Goal: Task Accomplishment & Management: Complete application form

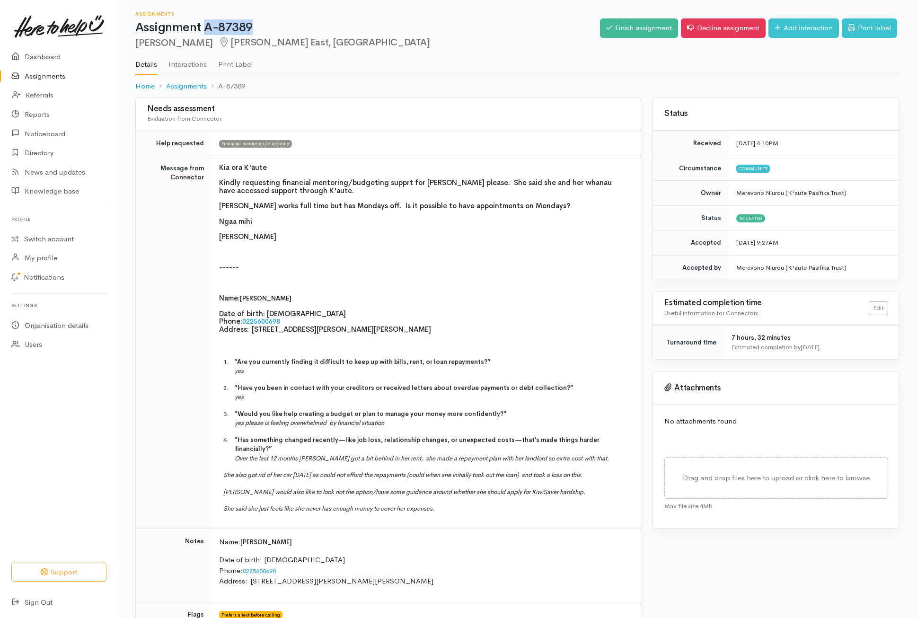
drag, startPoint x: 252, startPoint y: 27, endPoint x: 206, endPoint y: 28, distance: 46.4
click at [206, 28] on h1 "Assignment A-87389" at bounding box center [367, 28] width 465 height 14
copy h1 "A-87389"
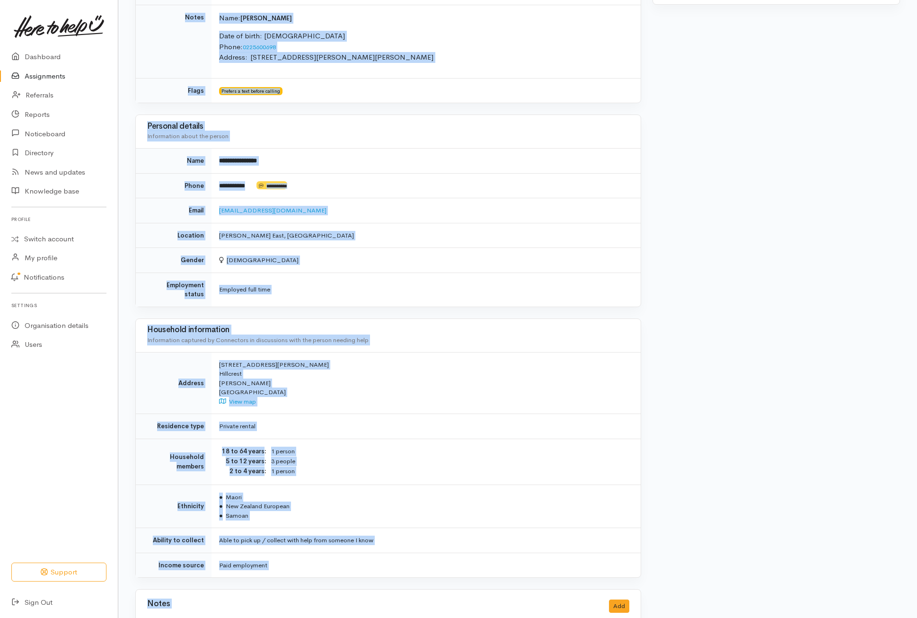
scroll to position [561, 0]
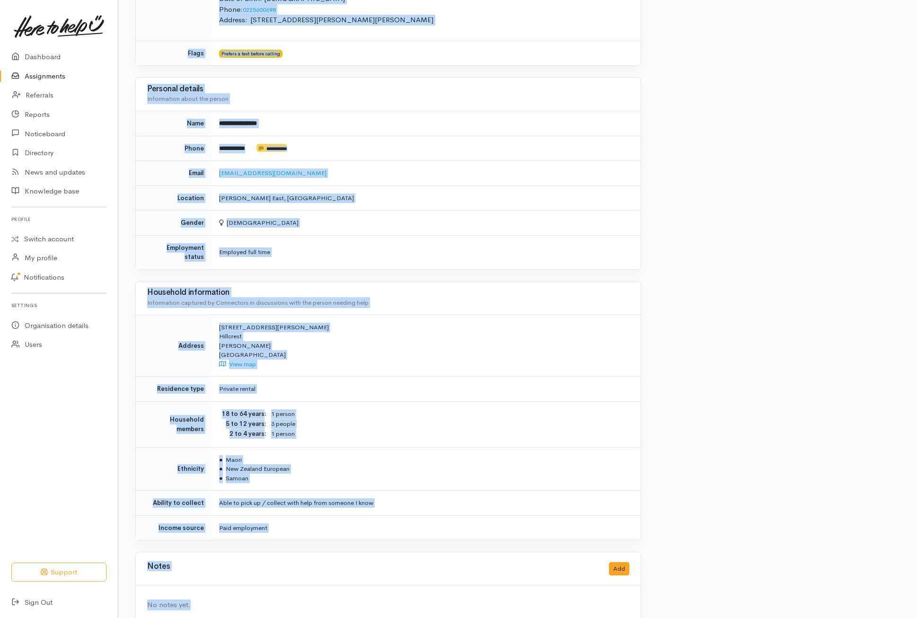
drag, startPoint x: 136, startPoint y: 16, endPoint x: 364, endPoint y: 578, distance: 607.0
click at [364, 578] on div "Assignments Assignment A-87389 [PERSON_NAME] [PERSON_NAME] East, [GEOGRAPHIC_DA…" at bounding box center [517, 37] width 799 height 1197
copy div "Assignments Assignment A-87389 [PERSON_NAME] [PERSON_NAME][GEOGRAPHIC_DATA], [P…"
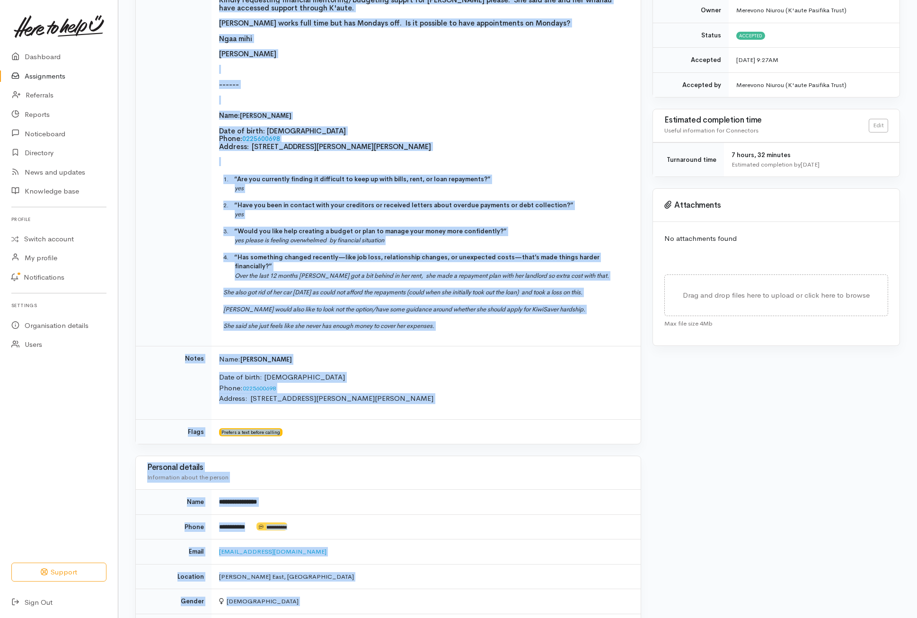
scroll to position [0, 0]
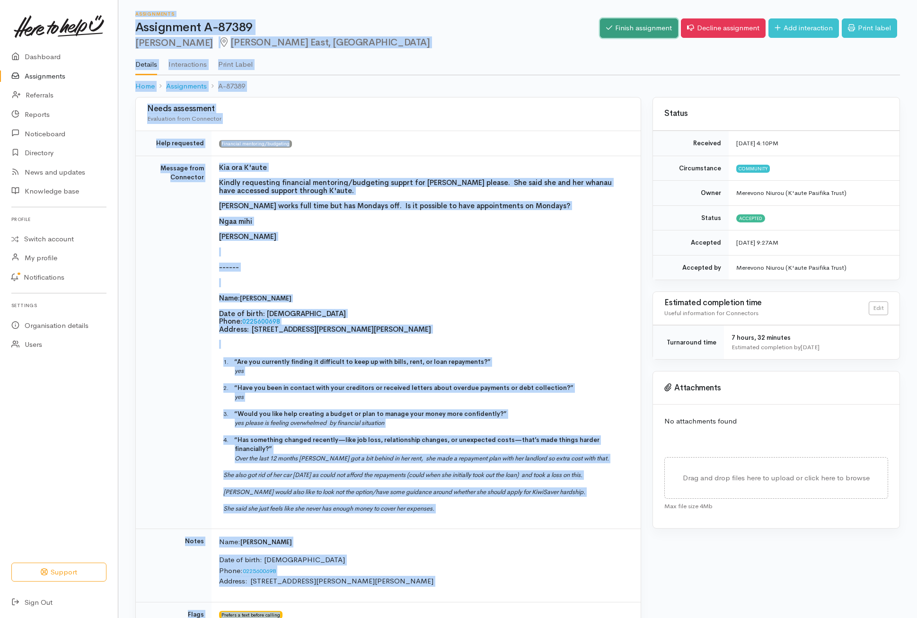
click at [646, 29] on link "Finish assignment" at bounding box center [639, 27] width 78 height 19
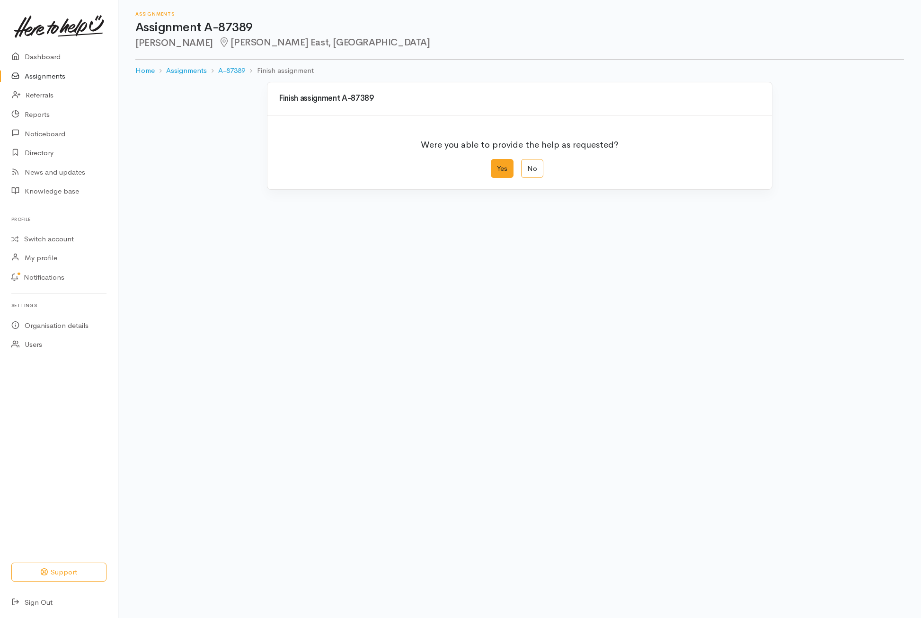
click at [503, 168] on label "Yes" at bounding box center [502, 168] width 23 height 19
click at [497, 165] on input "Yes" at bounding box center [494, 162] width 6 height 6
radio input "true"
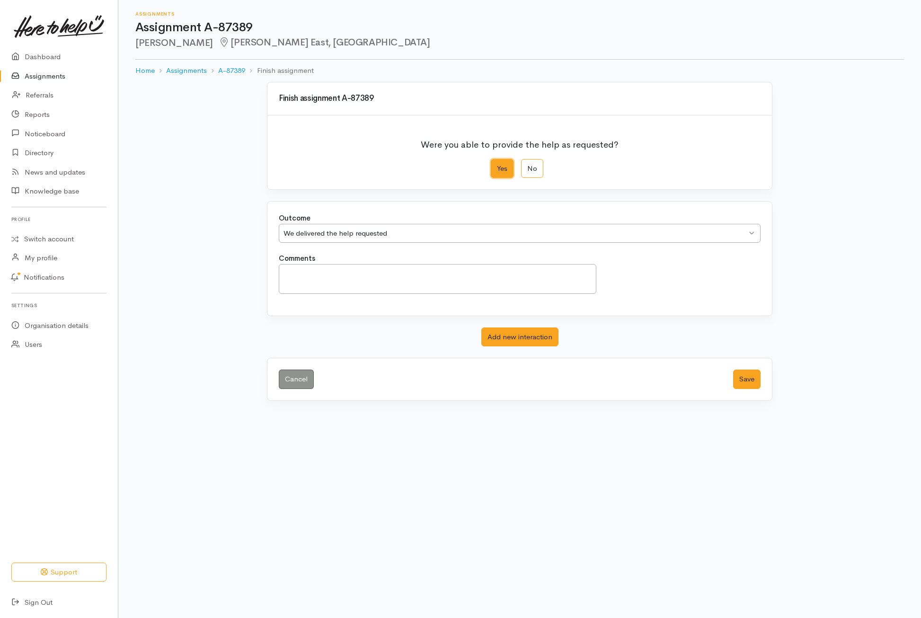
click at [368, 233] on div "We delivered the help requested" at bounding box center [514, 233] width 463 height 11
click at [370, 281] on textarea "Comments" at bounding box center [437, 279] width 317 height 30
click at [535, 174] on label "No" at bounding box center [532, 168] width 22 height 19
click at [527, 165] on input "No" at bounding box center [524, 162] width 6 height 6
radio input "true"
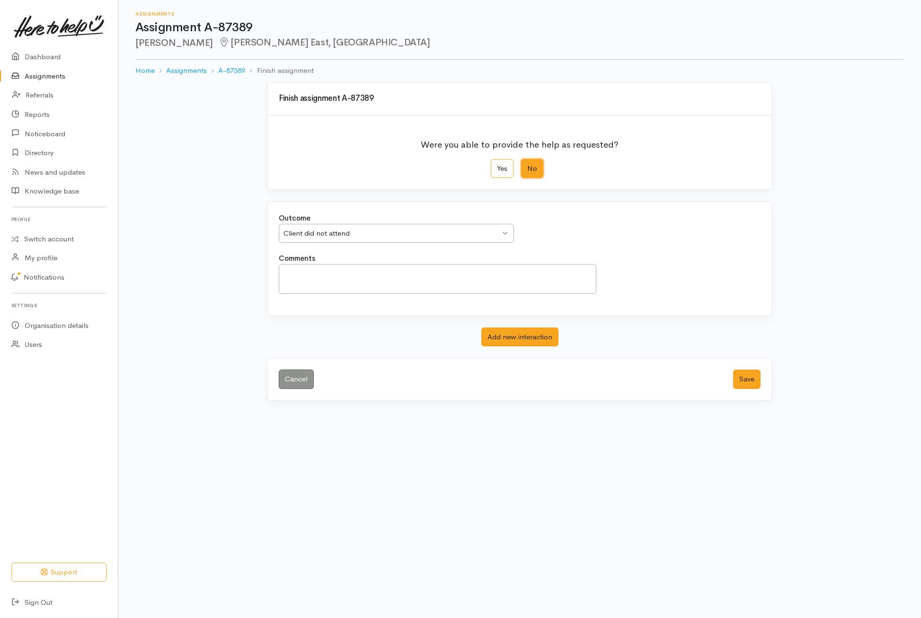
click at [330, 232] on div "Client did not attend" at bounding box center [391, 233] width 217 height 11
click at [306, 280] on textarea "Comments" at bounding box center [437, 279] width 317 height 30
type textarea "Out budgeting officer will be in touch with the client"
click at [744, 388] on button "Save" at bounding box center [746, 378] width 27 height 19
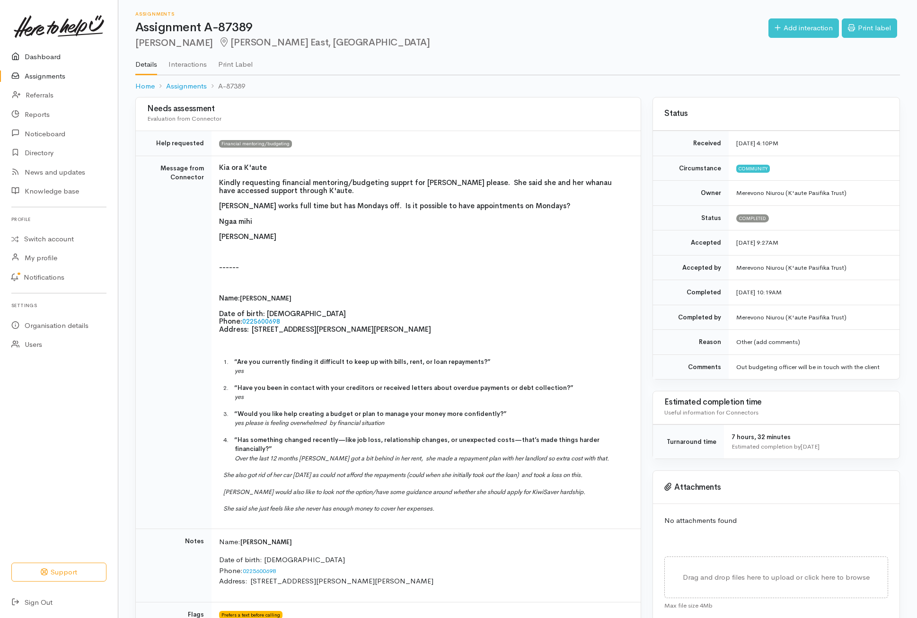
click at [50, 60] on link "Dashboard" at bounding box center [59, 56] width 118 height 19
